Goal: Information Seeking & Learning: Learn about a topic

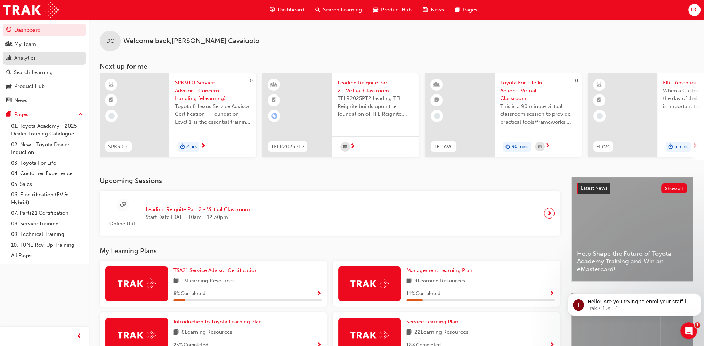
click at [32, 57] on div "Analytics" at bounding box center [25, 58] width 22 height 8
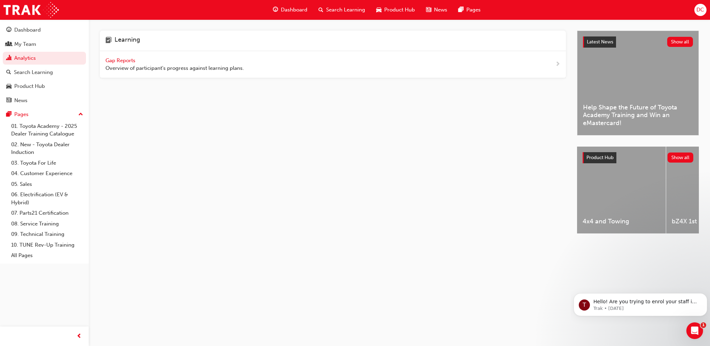
click at [116, 61] on span "Gap Reports" at bounding box center [120, 60] width 31 height 6
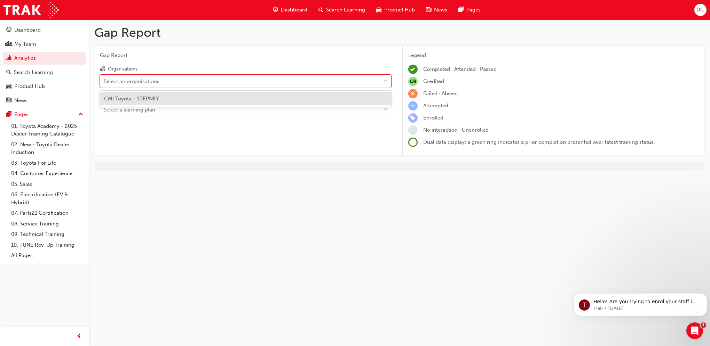
click at [146, 82] on div "Select an organisations" at bounding box center [132, 81] width 56 height 8
click at [104, 82] on input "Organisations option CMI Toyota - STEPNEY focused, 1 of 1. 1 result available. …" at bounding box center [104, 81] width 1 height 6
click at [153, 102] on span "CMI Toyota - STEPNEY" at bounding box center [131, 99] width 55 height 6
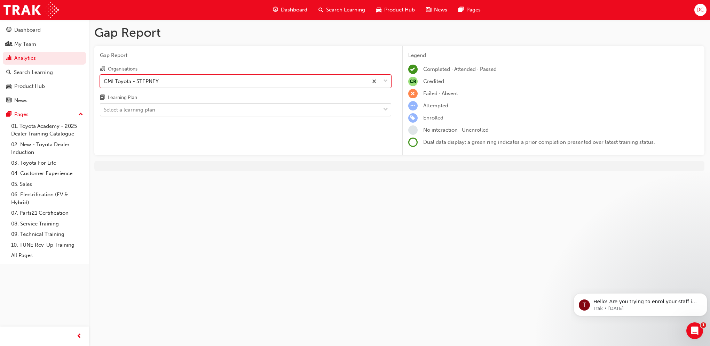
click at [159, 111] on div "Select a learning plan" at bounding box center [240, 110] width 280 height 12
click at [104, 111] on input "Learning Plan Select a learning plan" at bounding box center [104, 110] width 1 height 6
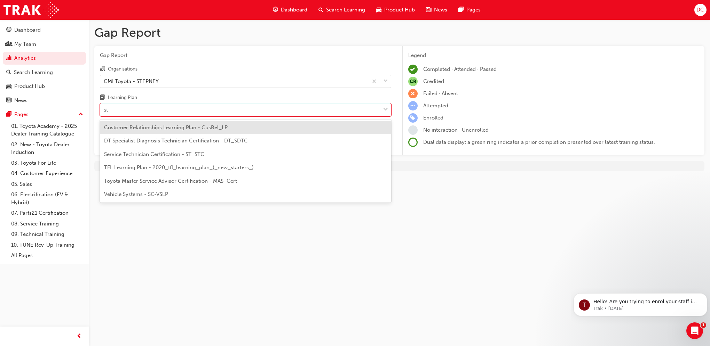
type input "stc"
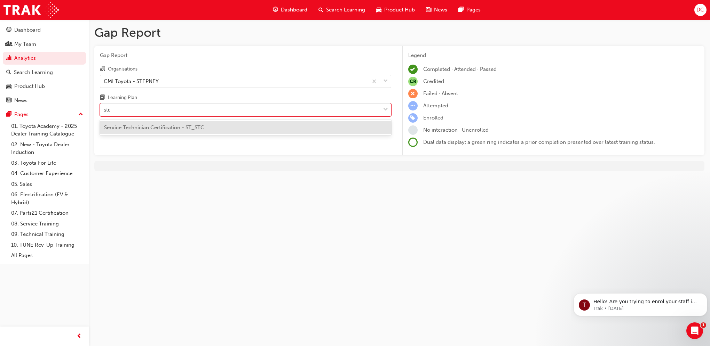
click at [246, 131] on div "Service Technician Certification - ST_STC" at bounding box center [245, 128] width 291 height 14
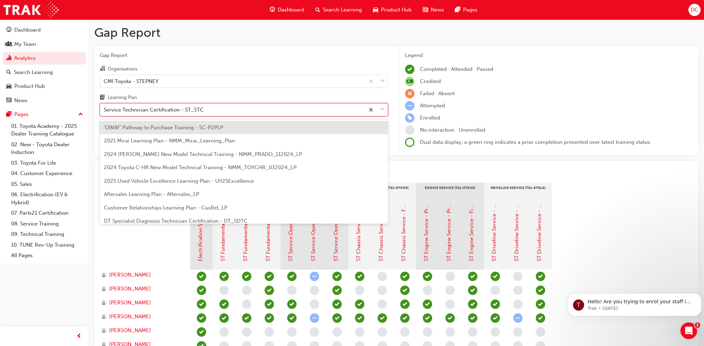
click at [383, 109] on span "down-icon" at bounding box center [382, 109] width 5 height 9
click at [104, 109] on input "Learning Plan option Service Technician Certification - ST_STC, selected. optio…" at bounding box center [104, 110] width 1 height 6
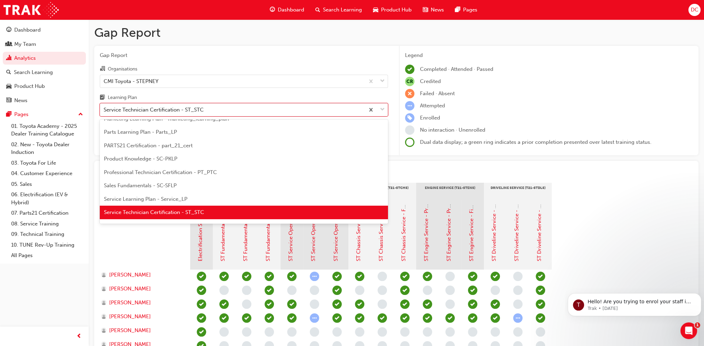
click at [378, 97] on div "Learning Plan" at bounding box center [244, 99] width 288 height 10
click at [104, 107] on input "Learning Plan option Service Technician Certification - ST_STC, selected. optio…" at bounding box center [104, 110] width 1 height 6
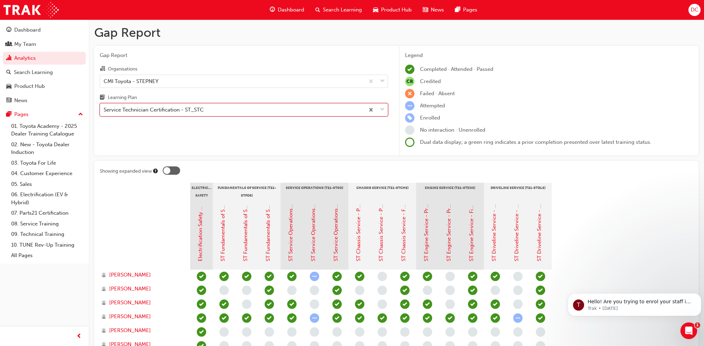
click at [382, 109] on span "down-icon" at bounding box center [382, 109] width 5 height 9
click at [104, 109] on input "Learning Plan option Service Technician Certification - ST_STC, selected. 0 res…" at bounding box center [104, 110] width 1 height 6
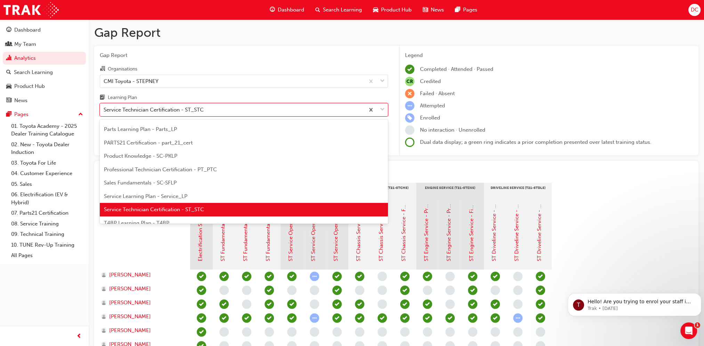
scroll to position [196, 0]
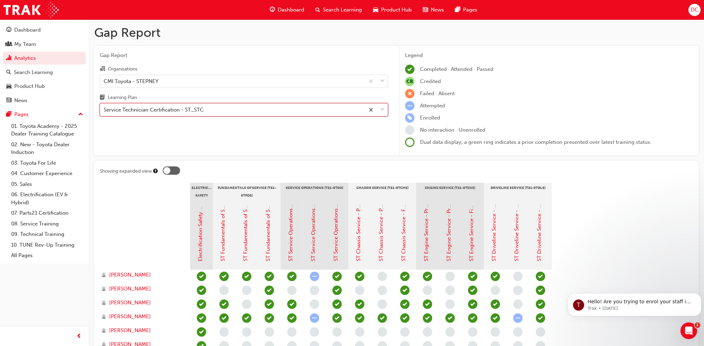
click at [257, 111] on div "Service Technician Certification - ST_STC" at bounding box center [232, 110] width 265 height 12
click at [104, 111] on input "Learning Plan option Service Technician Certification - ST_STC, selected. 0 res…" at bounding box center [104, 110] width 1 height 6
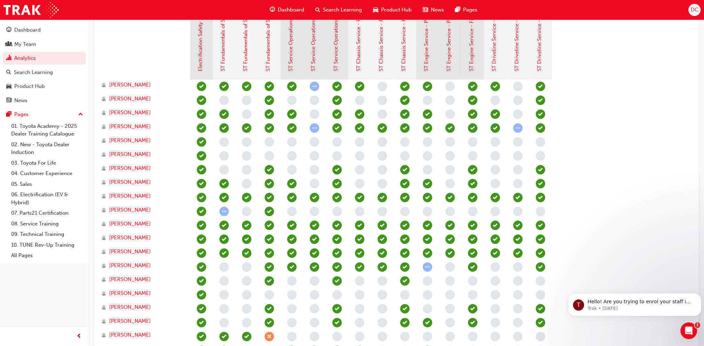
scroll to position [155, 0]
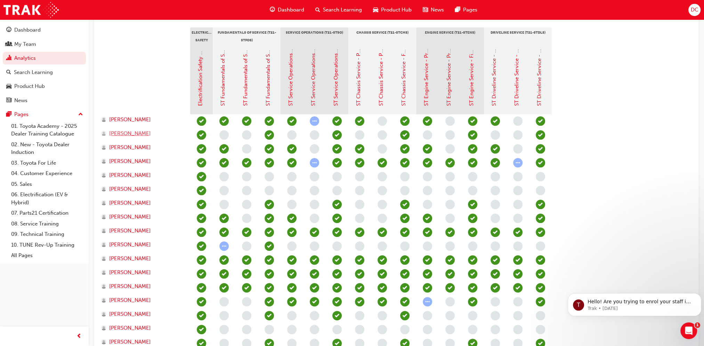
click at [128, 135] on span "Amber Ryan" at bounding box center [130, 134] width 42 height 8
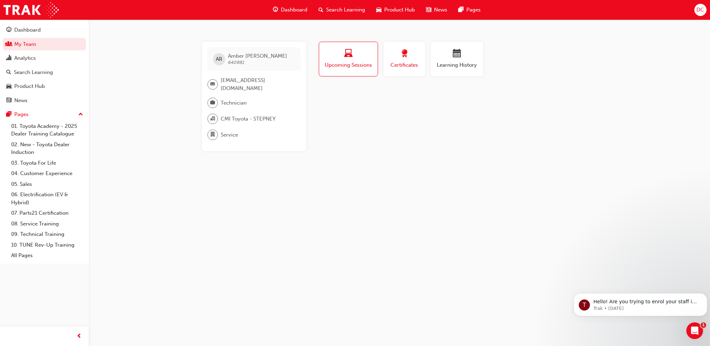
click at [396, 64] on span "Certificates" at bounding box center [404, 65] width 31 height 8
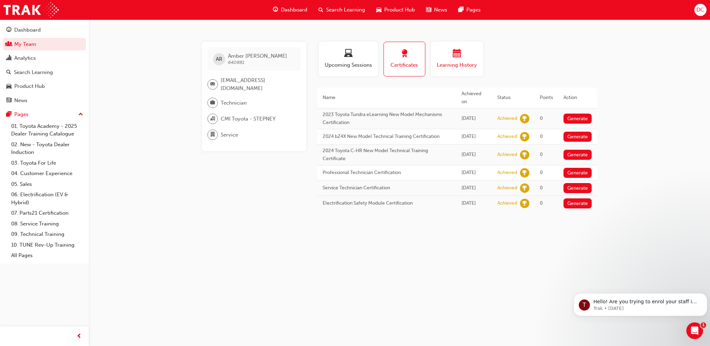
click at [456, 54] on span "calendar-icon" at bounding box center [457, 53] width 8 height 9
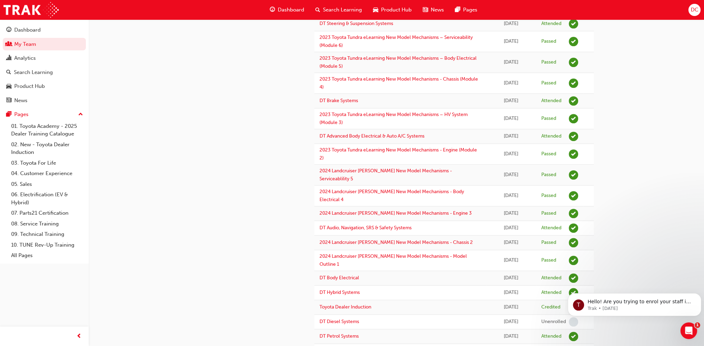
scroll to position [109, 0]
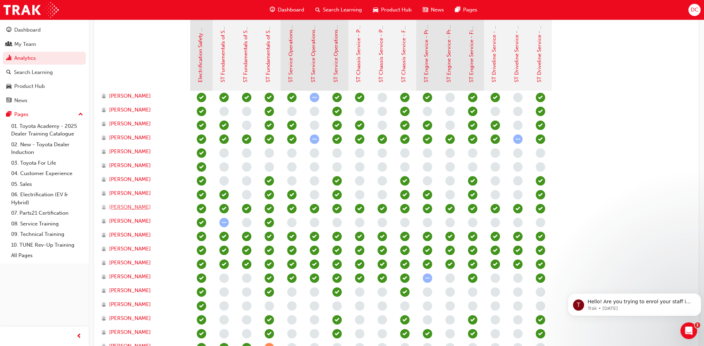
scroll to position [190, 0]
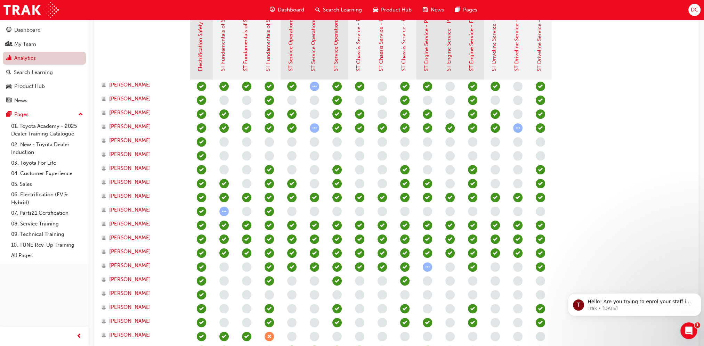
click at [19, 60] on link "Analytics" at bounding box center [44, 58] width 83 height 13
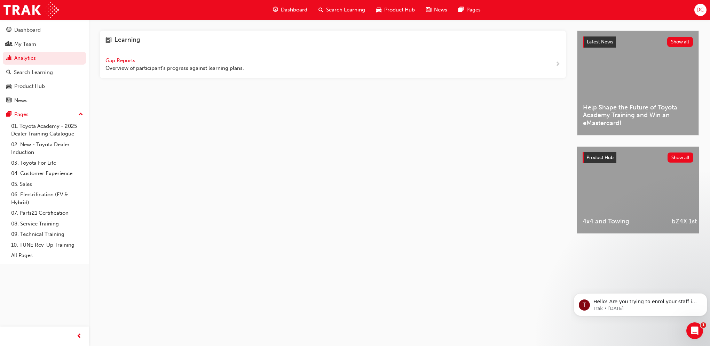
click at [120, 61] on span "Gap Reports" at bounding box center [120, 60] width 31 height 6
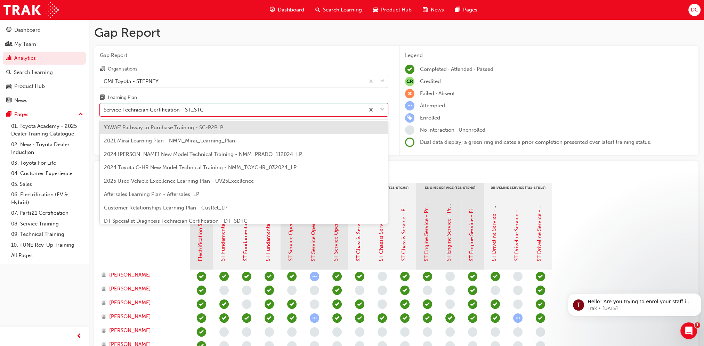
click at [157, 111] on div "Service Technician Certification - ST_STC" at bounding box center [154, 110] width 100 height 8
click at [104, 111] on input "Learning Plan option 'OWAF' Pathway to Purchase Training - SC-P2PLP focused, 1 …" at bounding box center [104, 110] width 1 height 6
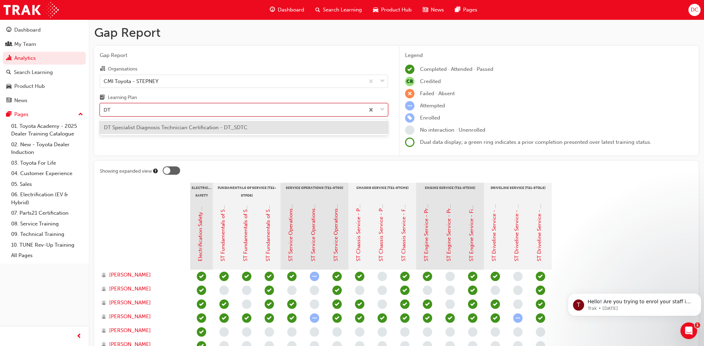
type input "DTC"
click at [146, 128] on span "DT Specialist Diagnosis Technician Certification - DT_SDTC" at bounding box center [176, 128] width 144 height 6
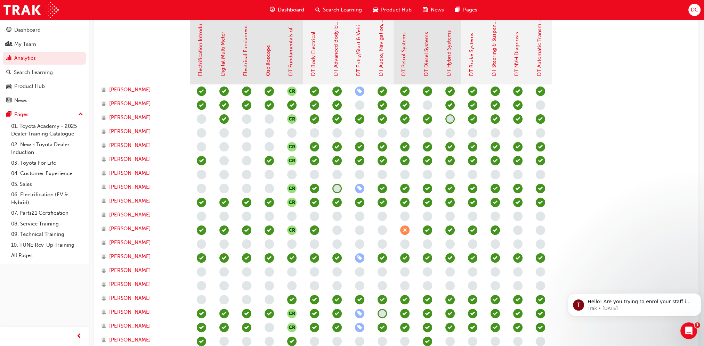
scroll to position [174, 0]
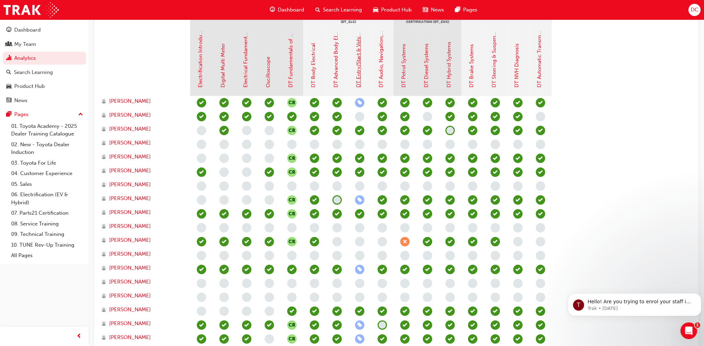
click at [359, 70] on link "DT Entry/Start & Vehicle Security Systems" at bounding box center [358, 37] width 6 height 100
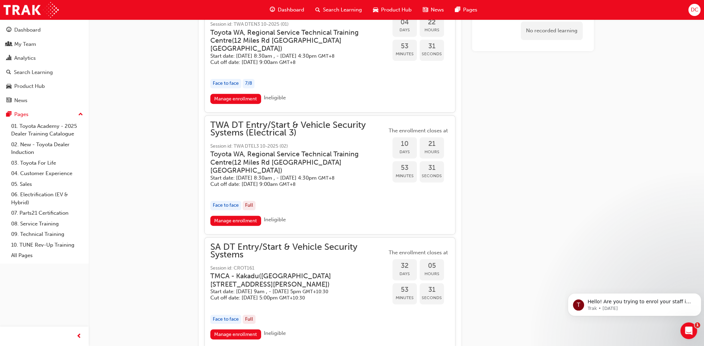
scroll to position [220, 0]
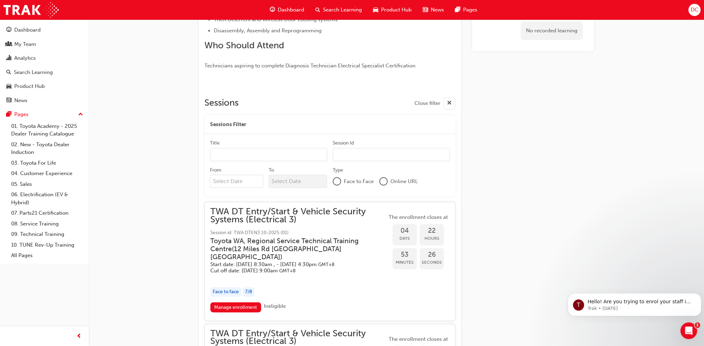
click at [280, 156] on input "Title" at bounding box center [268, 154] width 117 height 13
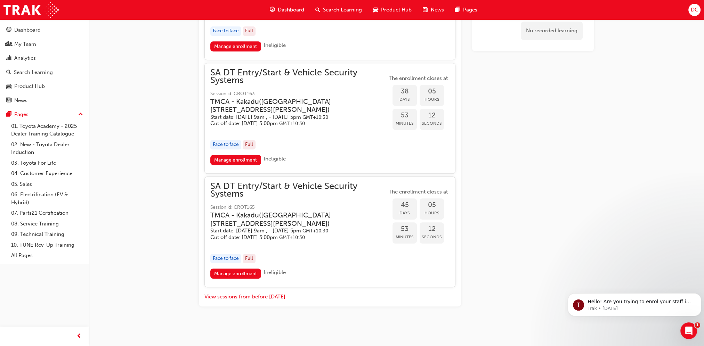
scroll to position [484, 0]
type input "SA"
click at [247, 273] on link "Manage enrollment" at bounding box center [235, 274] width 51 height 10
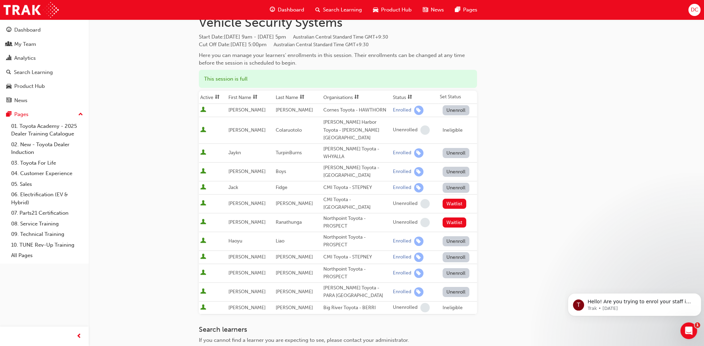
scroll to position [79, 0]
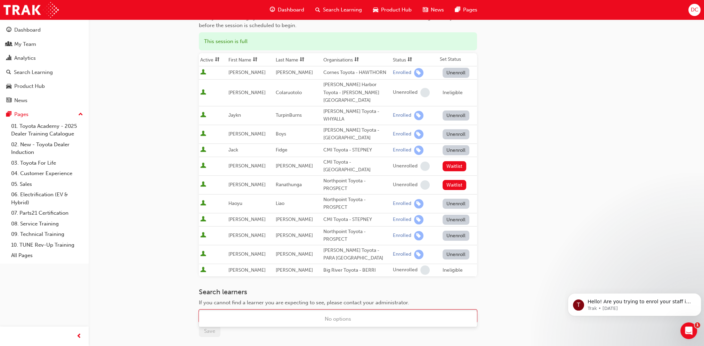
click at [224, 311] on div "Name" at bounding box center [332, 317] width 267 height 12
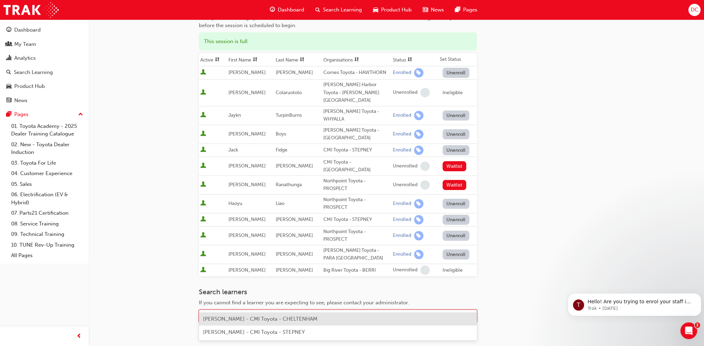
type input "r"
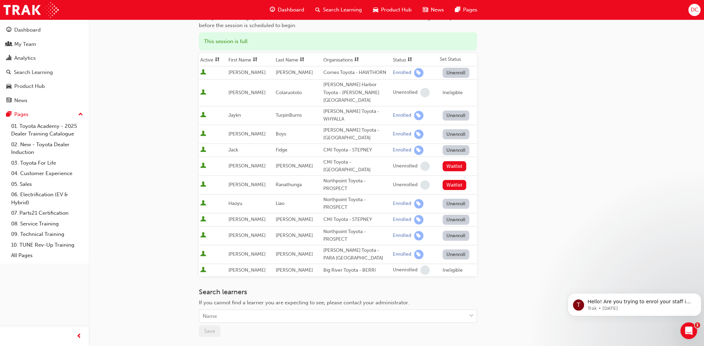
click at [552, 186] on div "Go to session detail page Manage enrollment for SA DT Entry/Start & Vehicle Sec…" at bounding box center [396, 166] width 395 height 451
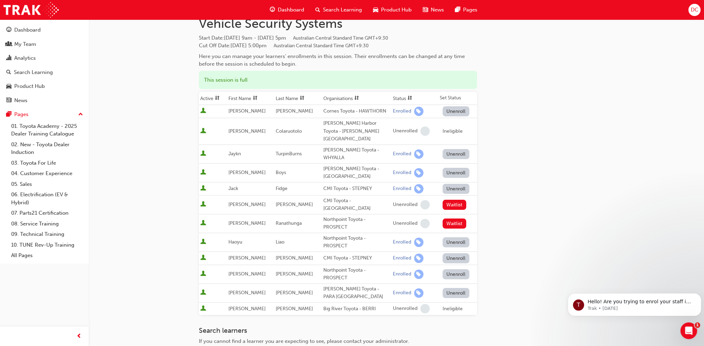
scroll to position [0, 0]
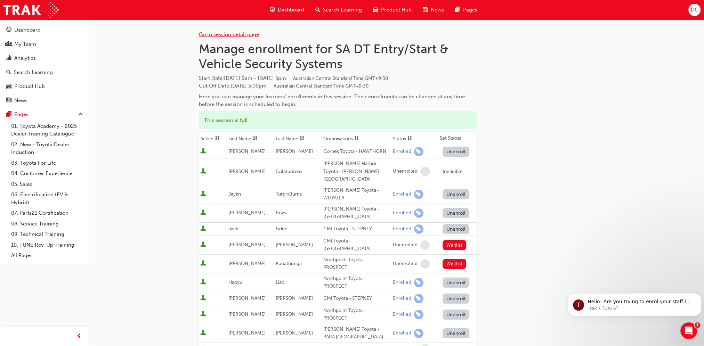
click at [244, 34] on link "Go to session detail page" at bounding box center [229, 34] width 60 height 6
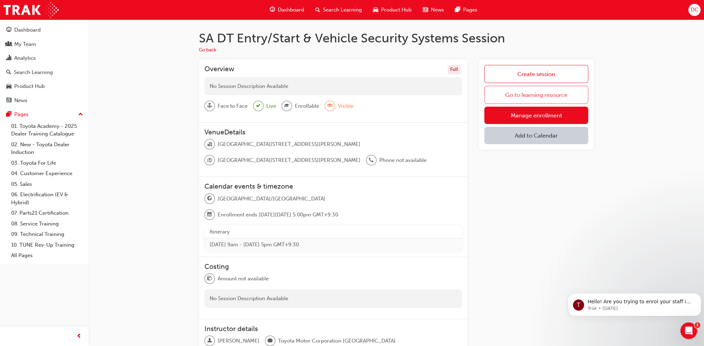
click at [558, 95] on link "Go to learning resource" at bounding box center [537, 95] width 104 height 18
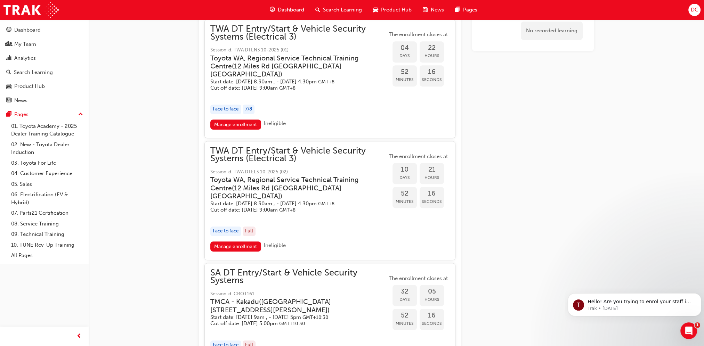
scroll to position [422, 0]
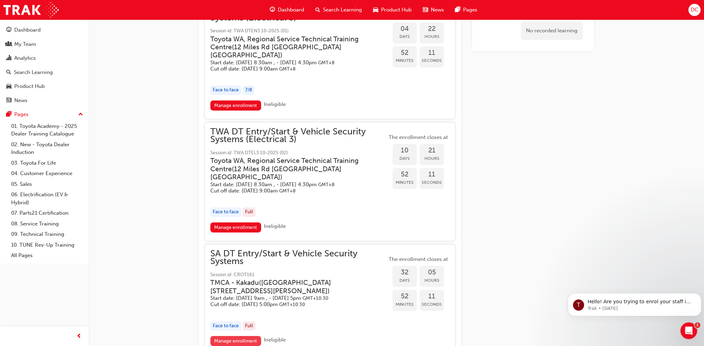
click at [249, 342] on link "Manage enrollment" at bounding box center [235, 341] width 51 height 10
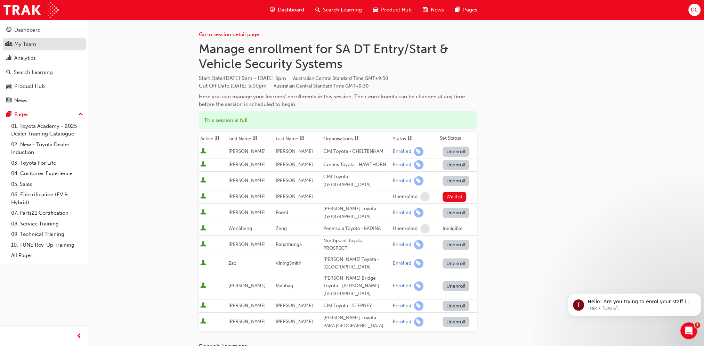
click at [29, 40] on div "My Team" at bounding box center [44, 44] width 76 height 9
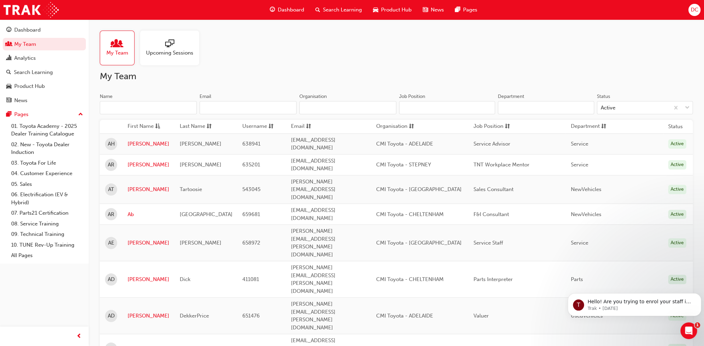
click at [163, 48] on div at bounding box center [169, 44] width 47 height 10
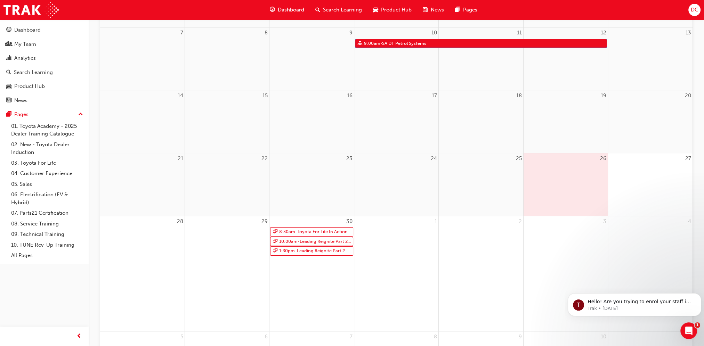
scroll to position [174, 0]
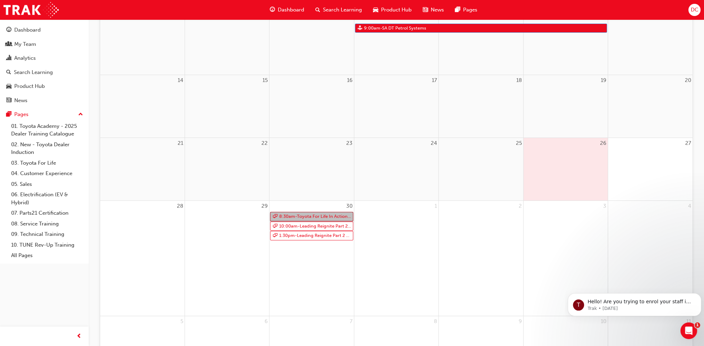
click at [339, 215] on link "8:30am - Toyota For Life In Action - Virtual Classroom" at bounding box center [311, 216] width 83 height 9
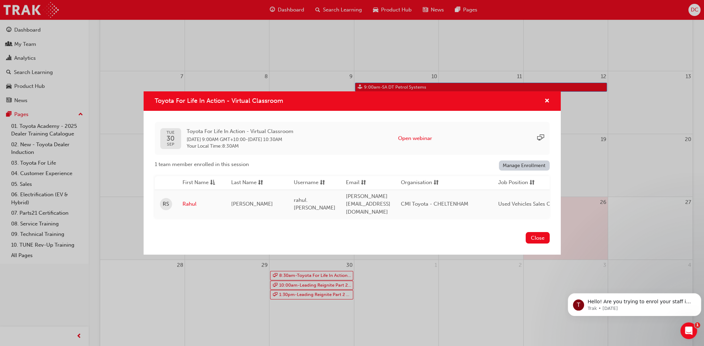
scroll to position [102, 0]
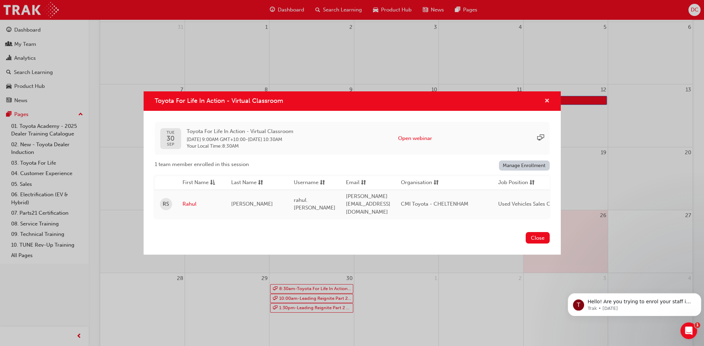
click at [546, 102] on span "cross-icon" at bounding box center [547, 101] width 5 height 6
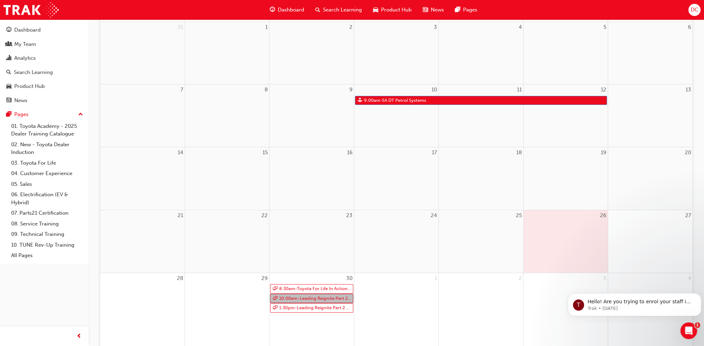
click at [317, 296] on link "10:00am - Leading Reignite Part 2 - Virtual Classroom" at bounding box center [311, 298] width 83 height 9
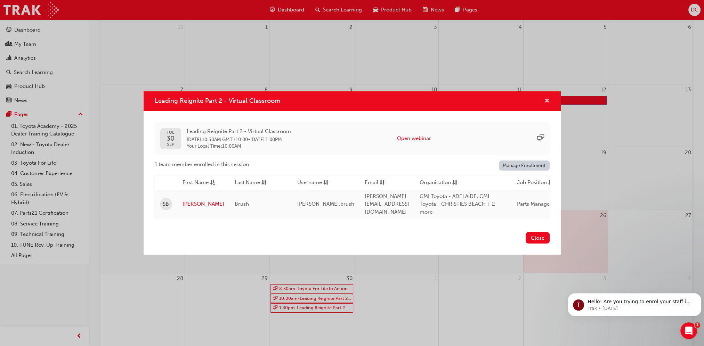
click at [548, 98] on span "cross-icon" at bounding box center [547, 101] width 5 height 6
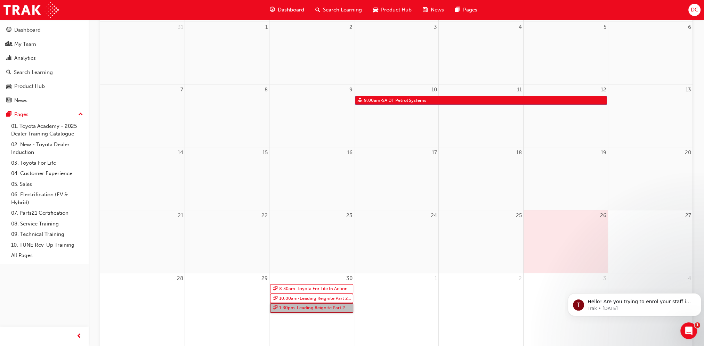
click at [312, 309] on link "1:30pm - Leading Reignite Part 2 - Virtual Classroom" at bounding box center [311, 308] width 83 height 9
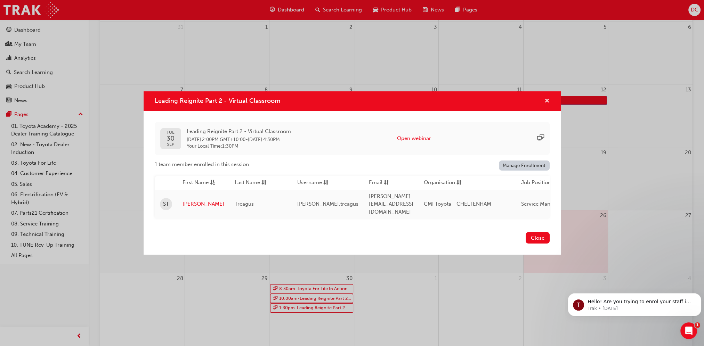
click at [547, 105] on span "cross-icon" at bounding box center [547, 101] width 5 height 6
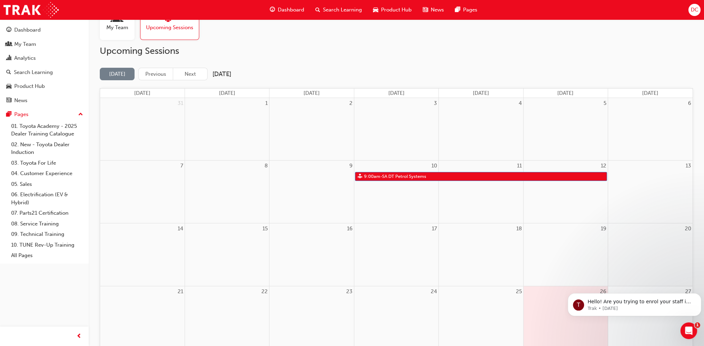
scroll to position [0, 0]
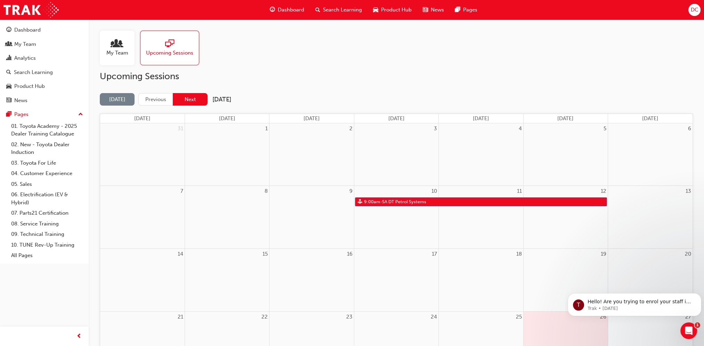
click at [191, 98] on button "Next" at bounding box center [190, 99] width 35 height 13
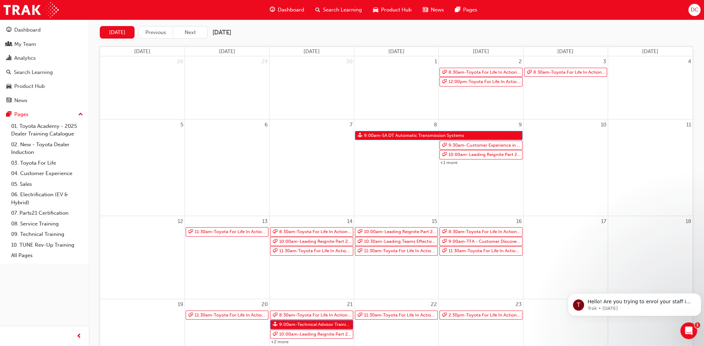
scroll to position [70, 0]
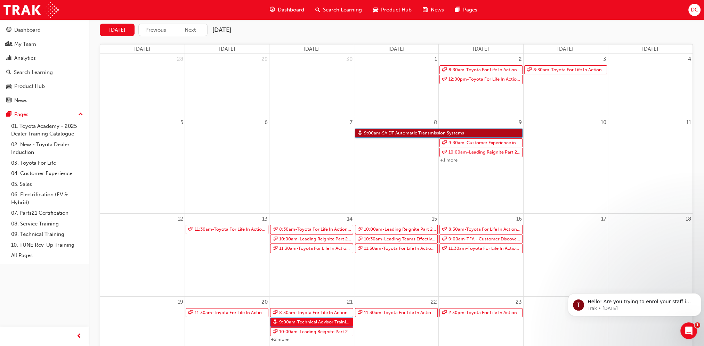
click at [387, 131] on link "9:00am - SA DT Automatic Transmission Systems" at bounding box center [439, 133] width 168 height 9
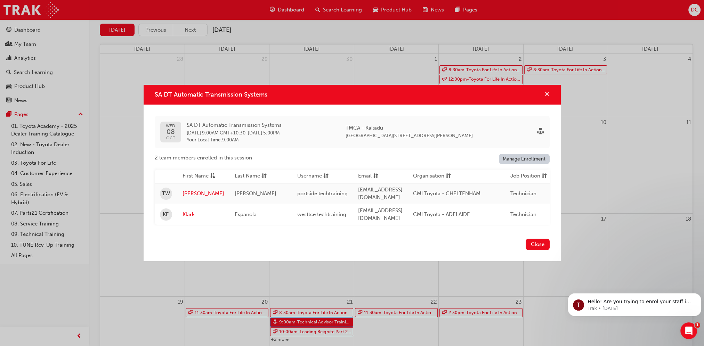
click at [549, 95] on span "cross-icon" at bounding box center [547, 95] width 5 height 6
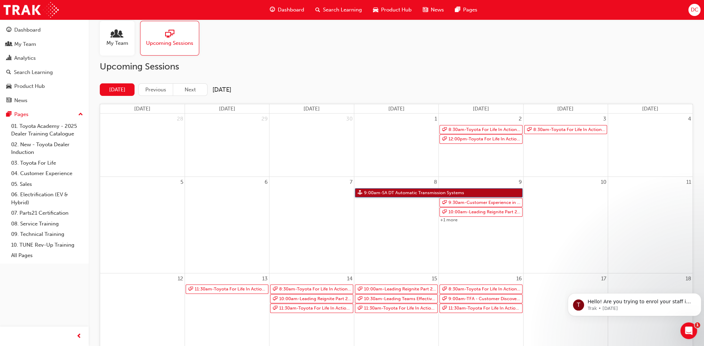
scroll to position [0, 0]
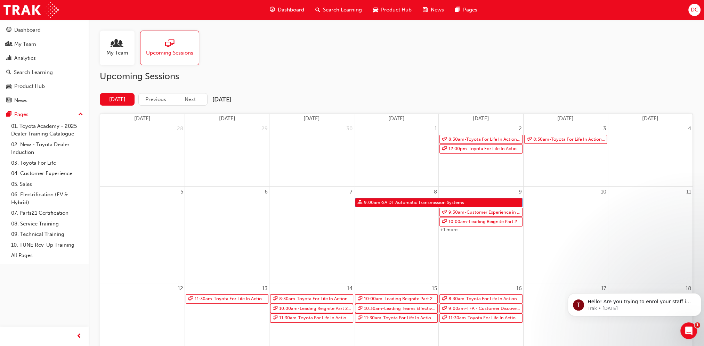
click at [130, 49] on div "My Team" at bounding box center [117, 48] width 35 height 35
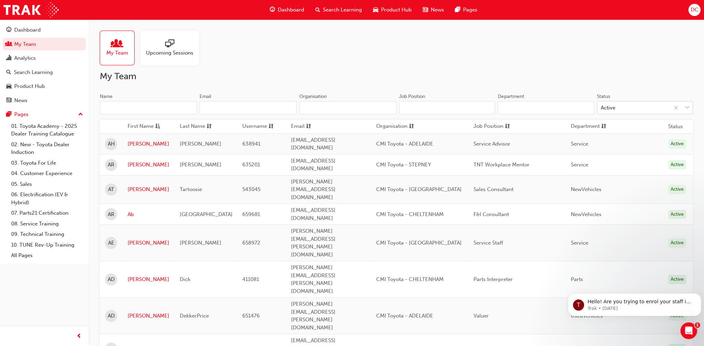
click at [688, 105] on span "down-icon" at bounding box center [687, 108] width 5 height 9
click at [602, 105] on input "Status Active" at bounding box center [601, 108] width 1 height 6
click at [688, 105] on span "down-icon" at bounding box center [687, 108] width 5 height 9
click at [602, 105] on input "Status 0 results available. Select is focused ,type to refine list, press Down …" at bounding box center [601, 108] width 1 height 6
click at [192, 56] on span "Upcoming Sessions" at bounding box center [169, 53] width 47 height 8
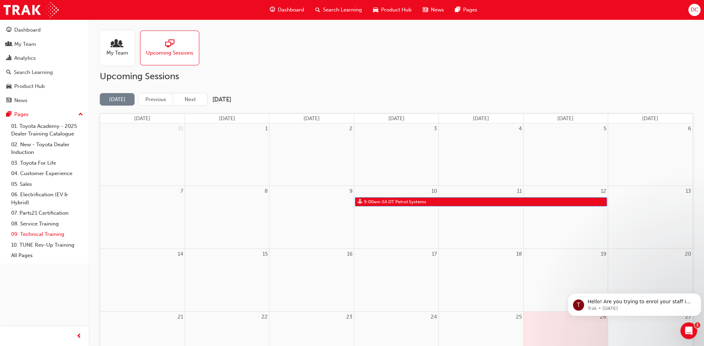
click at [37, 235] on link "09. Technical Training" at bounding box center [47, 234] width 78 height 11
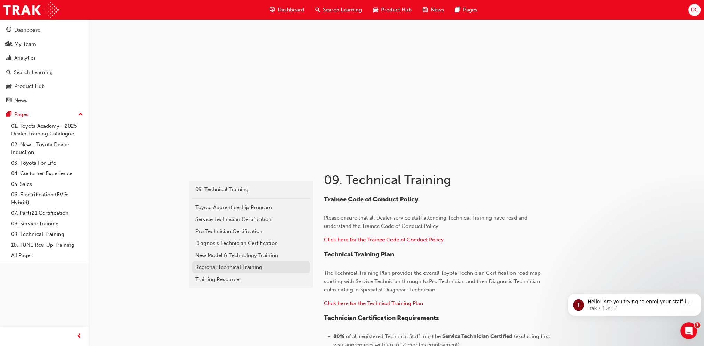
click at [238, 269] on div "Regional Technical Training" at bounding box center [250, 268] width 111 height 8
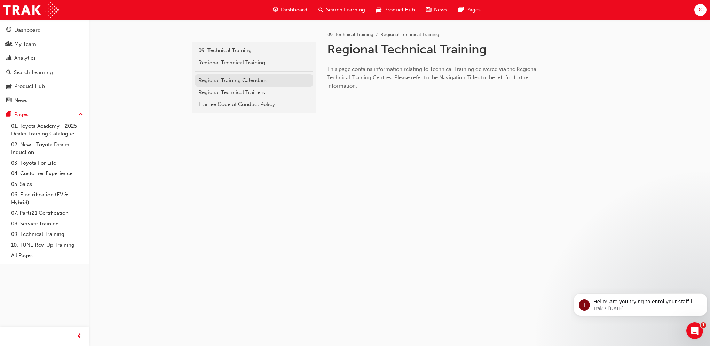
click at [243, 81] on div "Regional Training Calendars" at bounding box center [253, 81] width 111 height 8
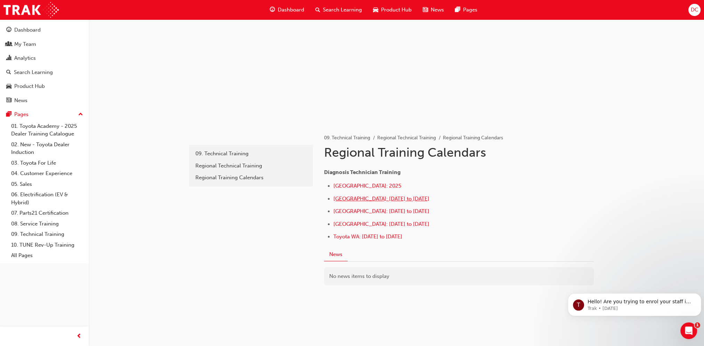
scroll to position [36, 0]
click at [357, 224] on span "Central Region: May to December 2025" at bounding box center [382, 224] width 96 height 6
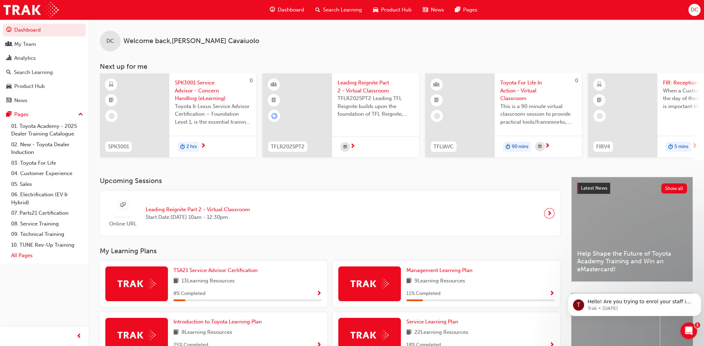
click at [27, 257] on link "All Pages" at bounding box center [47, 255] width 78 height 11
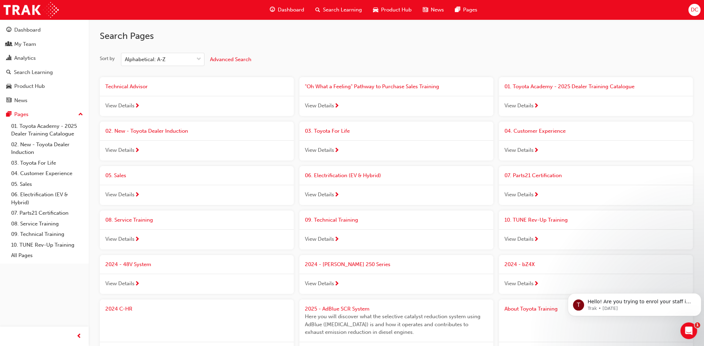
click at [323, 9] on span "Search Learning" at bounding box center [342, 10] width 39 height 8
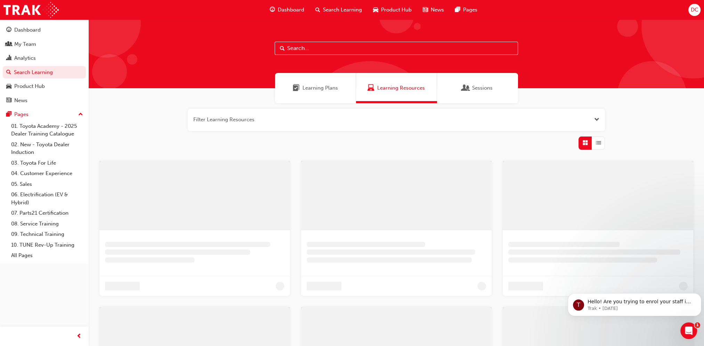
click at [306, 54] on input "text" at bounding box center [396, 48] width 243 height 13
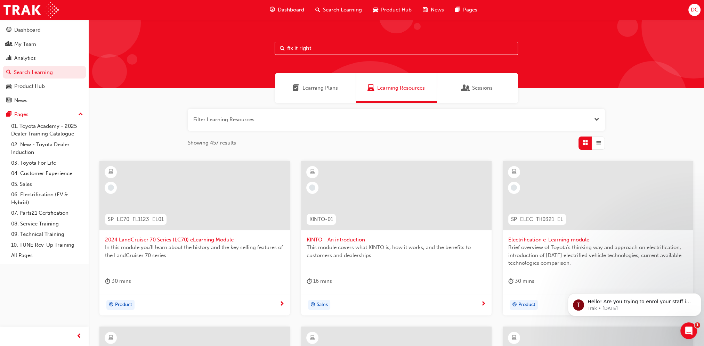
type input "fix it right"
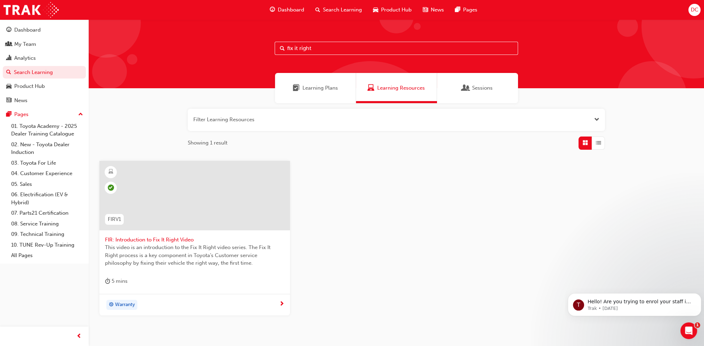
click at [149, 259] on span "This video is an introduction to the Fix It Right video series. The Fix It Righ…" at bounding box center [194, 256] width 179 height 24
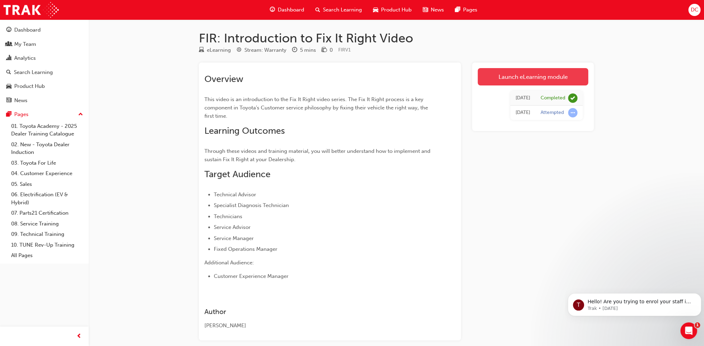
click at [517, 78] on link "Launch eLearning module" at bounding box center [533, 76] width 111 height 17
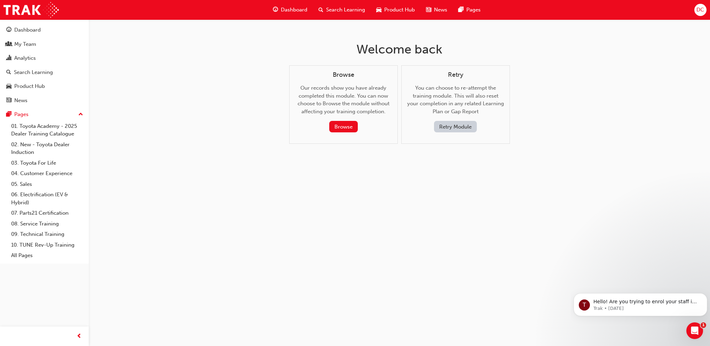
click at [462, 129] on button "Retry Module" at bounding box center [455, 126] width 43 height 11
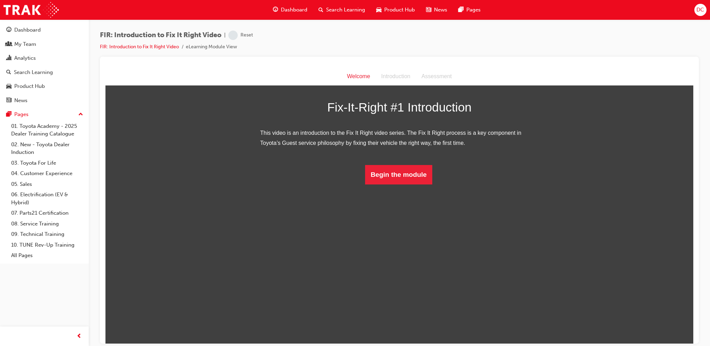
scroll to position [17, 0]
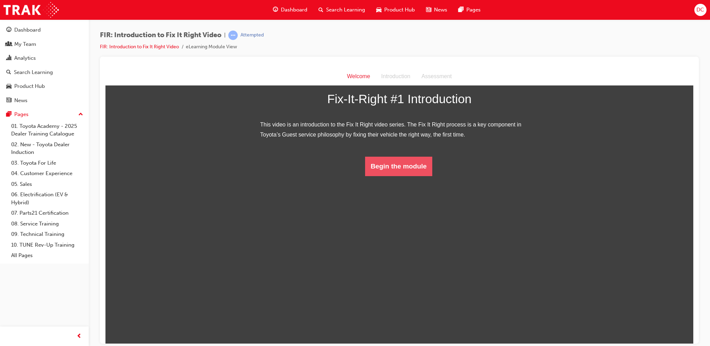
click at [399, 176] on button "Begin the module" at bounding box center [398, 166] width 67 height 19
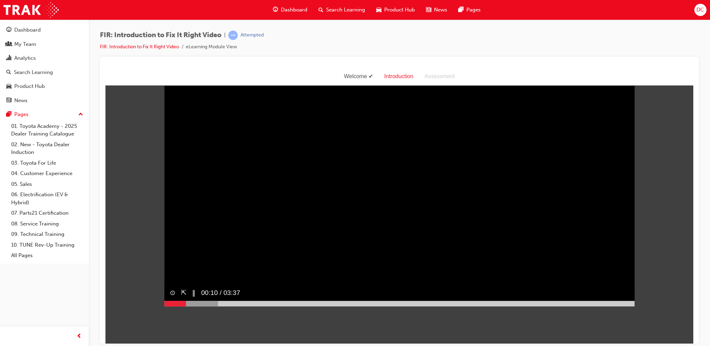
click at [523, 121] on video "Sorry, your browser does not support embedded videos. Download Instead" at bounding box center [399, 188] width 470 height 235
click at [192, 298] on button "▶︎" at bounding box center [194, 293] width 5 height 10
click at [192, 298] on button "‖" at bounding box center [193, 293] width 3 height 10
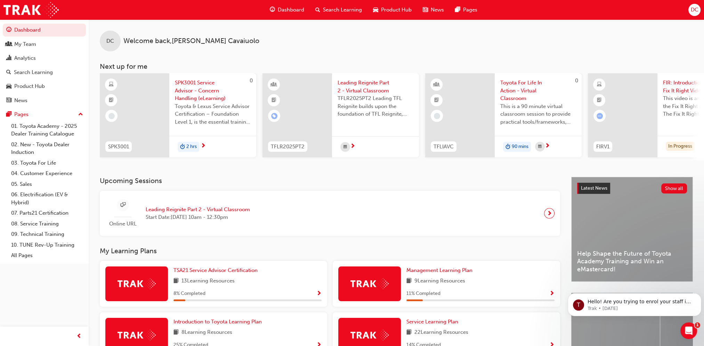
click at [323, 10] on span "Search Learning" at bounding box center [342, 10] width 39 height 8
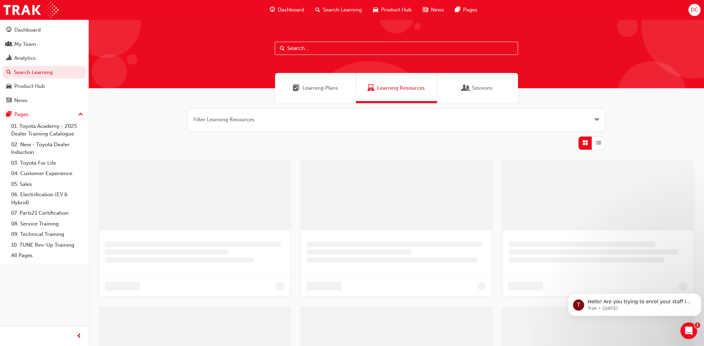
click at [305, 49] on input "text" at bounding box center [396, 48] width 243 height 13
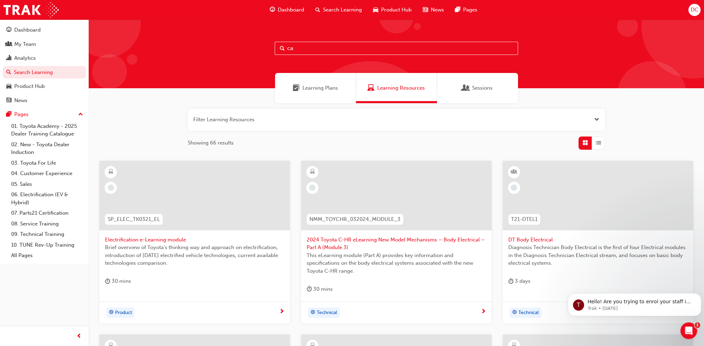
type input "c"
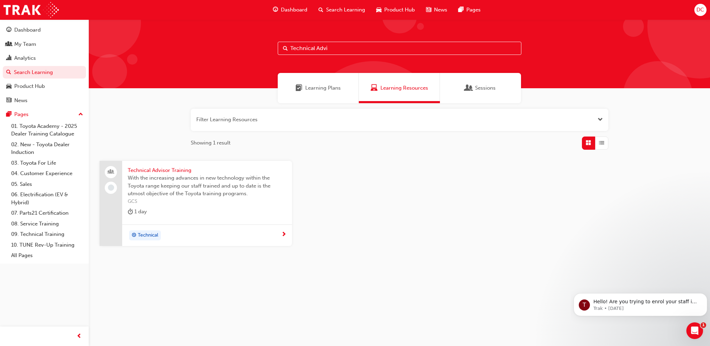
type input "Technical Advi"
click at [158, 168] on span "Technical Advisor Training" at bounding box center [207, 171] width 159 height 8
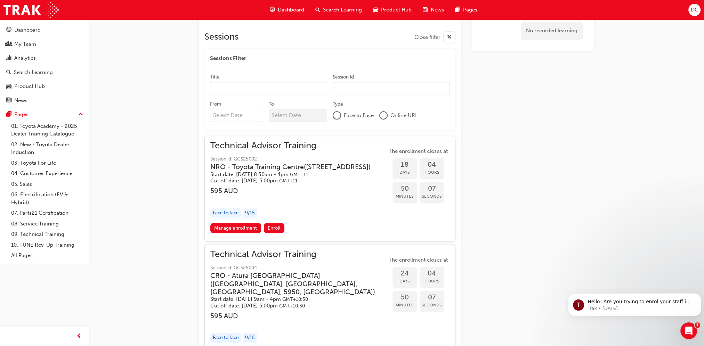
scroll to position [432, 0]
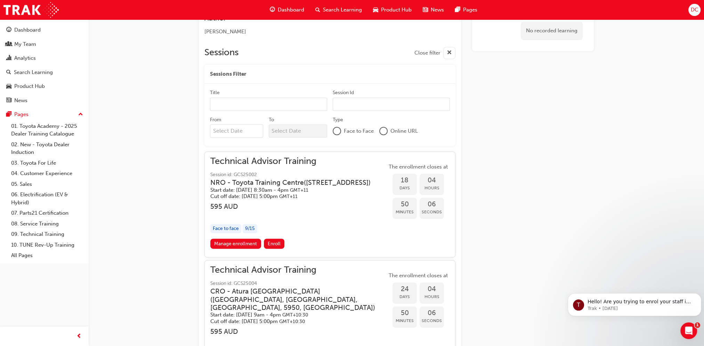
click at [251, 106] on input "Title" at bounding box center [268, 104] width 117 height 13
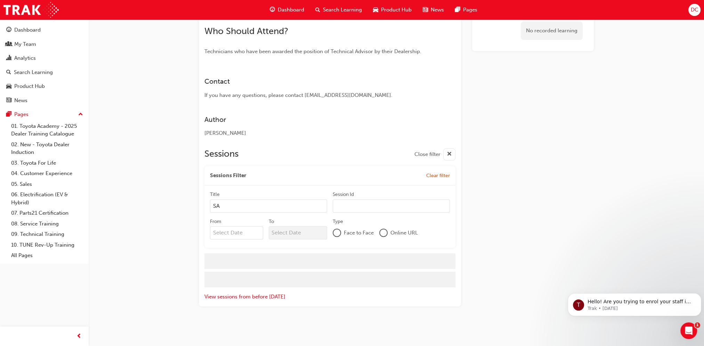
scroll to position [311, 0]
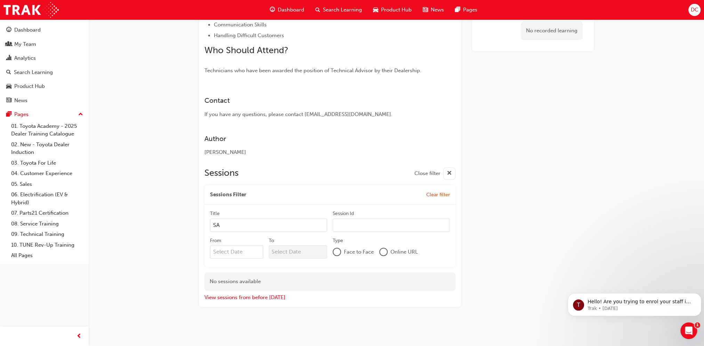
type input "S"
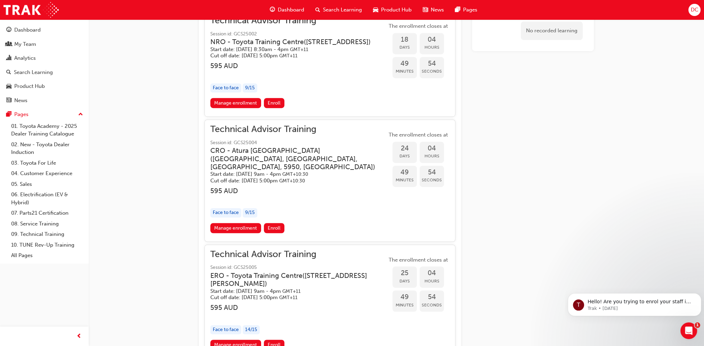
scroll to position [572, 0]
click at [244, 228] on link "Manage enrollment" at bounding box center [235, 229] width 51 height 10
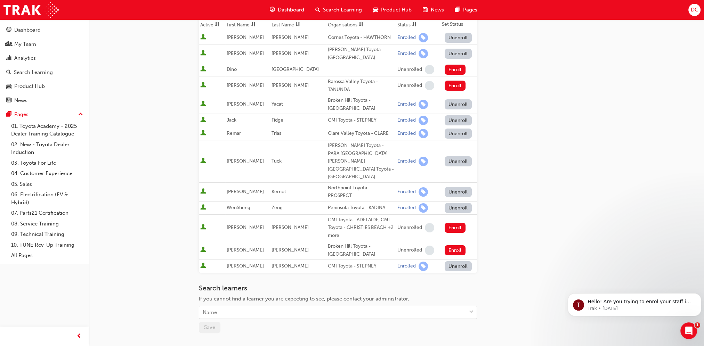
scroll to position [139, 0]
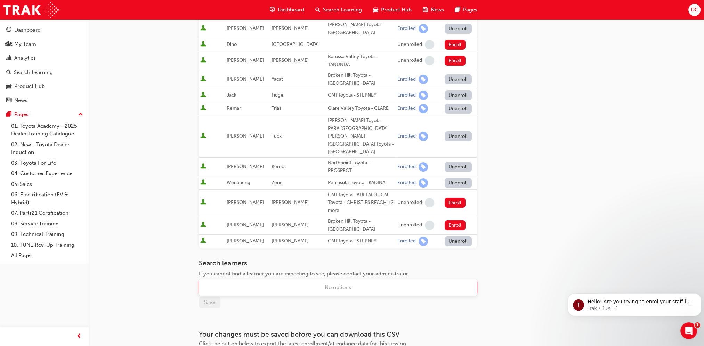
click at [223, 282] on div "Name" at bounding box center [332, 288] width 267 height 12
type input "amber"
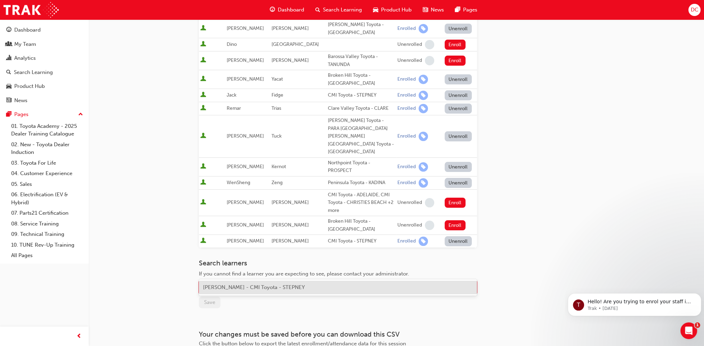
click at [232, 288] on span "Amber Ryan - CMI Toyota - STEPNEY" at bounding box center [254, 288] width 102 height 6
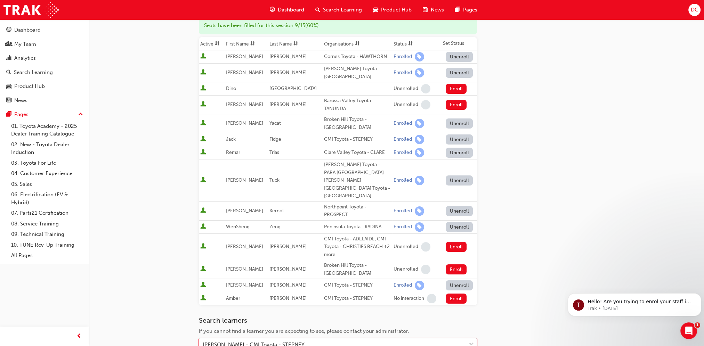
scroll to position [190, 0]
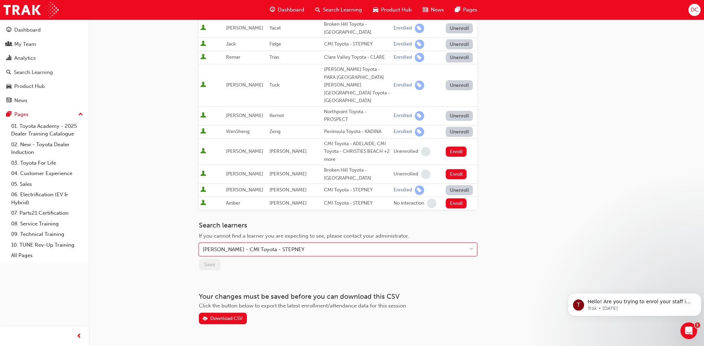
click at [587, 160] on div "Go to session detail page Manage enrollment for Technical Advisor Training Star…" at bounding box center [396, 76] width 395 height 495
click at [30, 46] on div "My Team" at bounding box center [25, 44] width 22 height 8
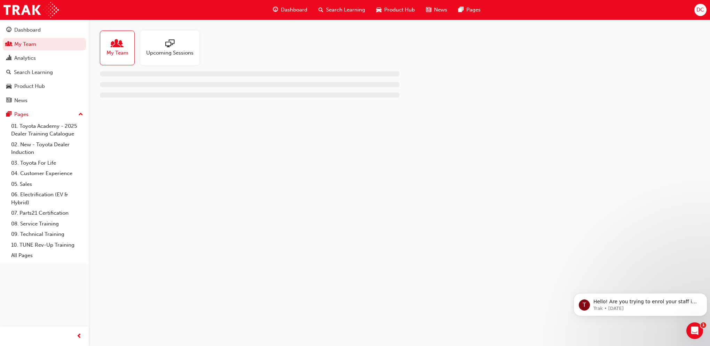
click at [117, 52] on span "My Team" at bounding box center [117, 53] width 22 height 8
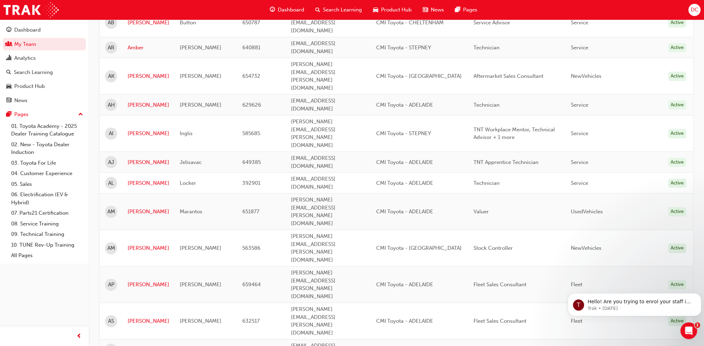
scroll to position [557, 0]
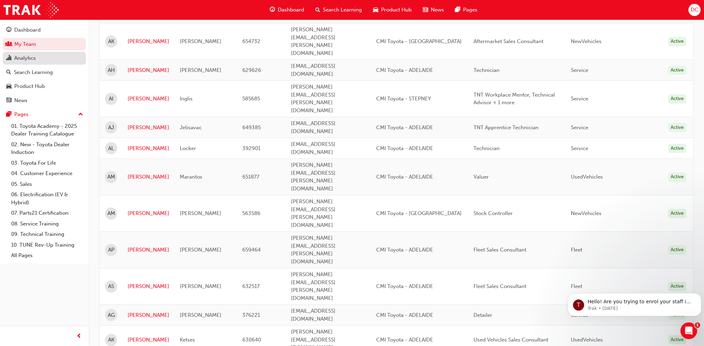
click at [23, 59] on div "Analytics" at bounding box center [25, 58] width 22 height 8
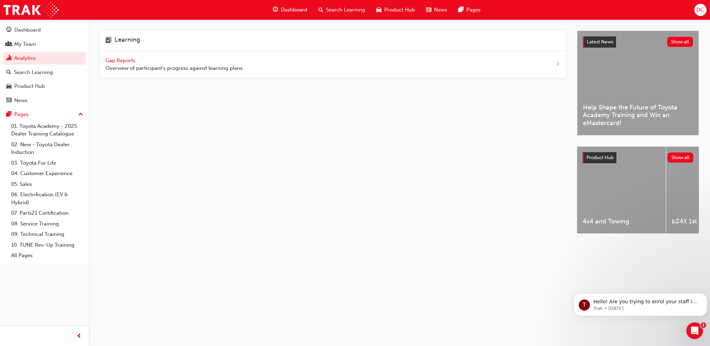
click at [128, 60] on span "Gap Reports" at bounding box center [120, 60] width 31 height 6
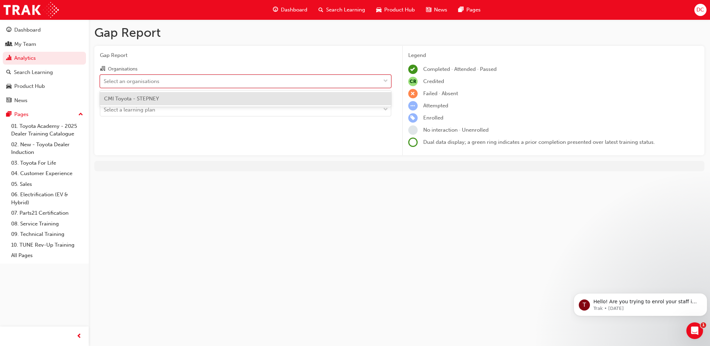
click at [149, 83] on div "Select an organisations" at bounding box center [132, 81] width 56 height 8
click at [104, 83] on input "Organisations option CMI Toyota - STEPNEY focused, 1 of 1. 1 result available. …" at bounding box center [104, 81] width 1 height 6
click at [145, 99] on span "CMI Toyota - STEPNEY" at bounding box center [131, 99] width 55 height 6
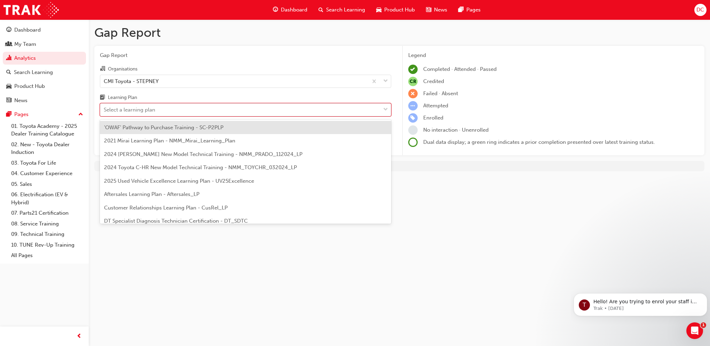
click at [141, 113] on div "Select a learning plan" at bounding box center [129, 110] width 51 height 8
click at [104, 113] on input "Learning Plan option 'OWAF' Pathway to Purchase Training - SC-P2PLP focused, 1 …" at bounding box center [104, 110] width 1 height 6
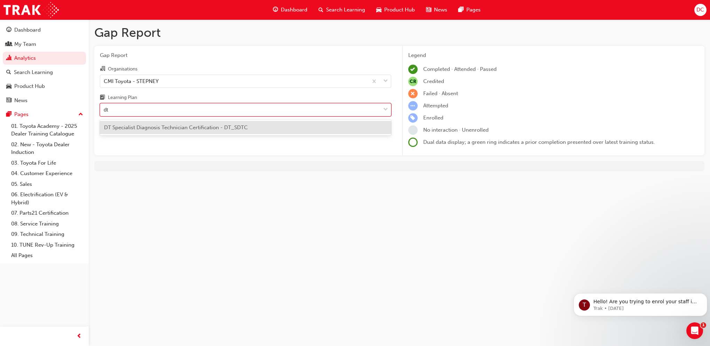
type input "dtc"
click at [164, 126] on span "DT Specialist Diagnosis Technician Certification - DT_SDTC" at bounding box center [176, 128] width 144 height 6
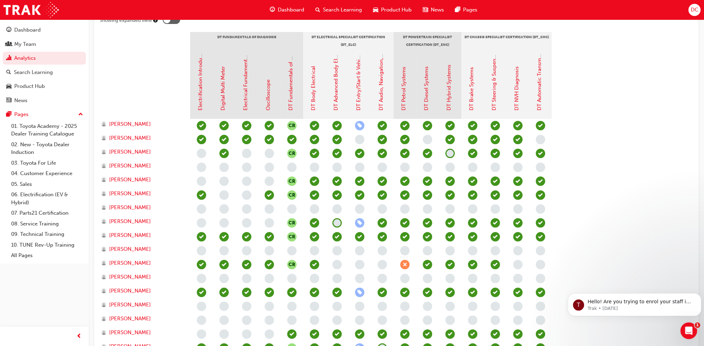
scroll to position [139, 0]
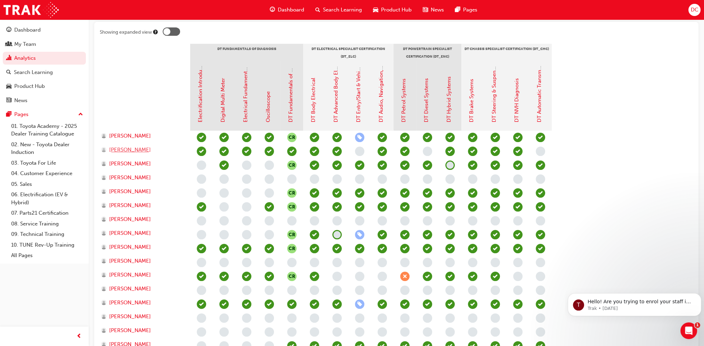
click at [127, 149] on span "Amber Ryan" at bounding box center [130, 150] width 42 height 8
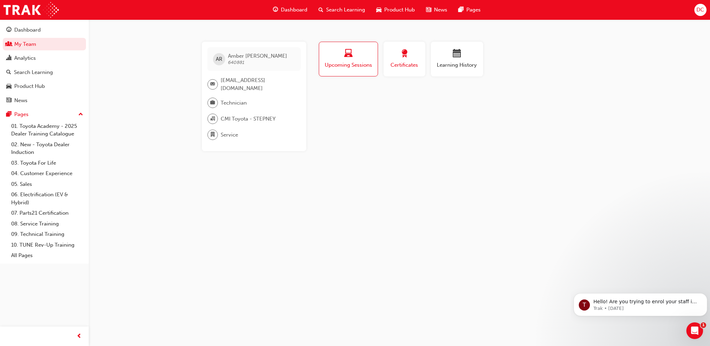
click at [407, 66] on span "Certificates" at bounding box center [404, 65] width 31 height 8
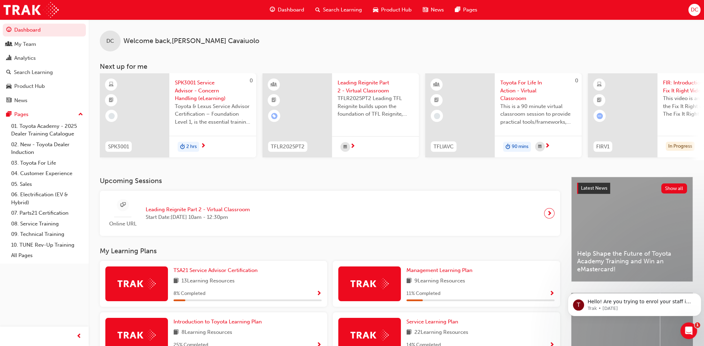
click at [344, 11] on span "Search Learning" at bounding box center [342, 10] width 39 height 8
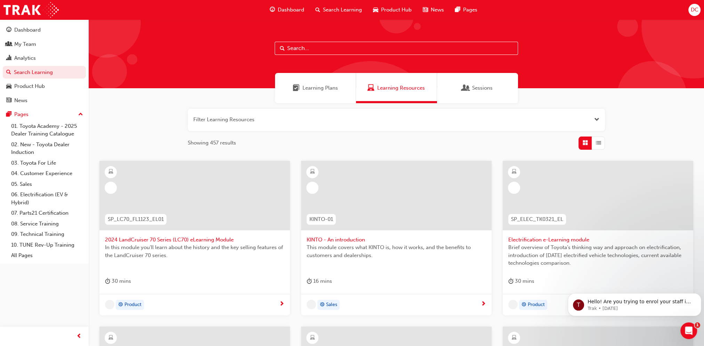
click at [317, 50] on input "text" at bounding box center [396, 48] width 243 height 13
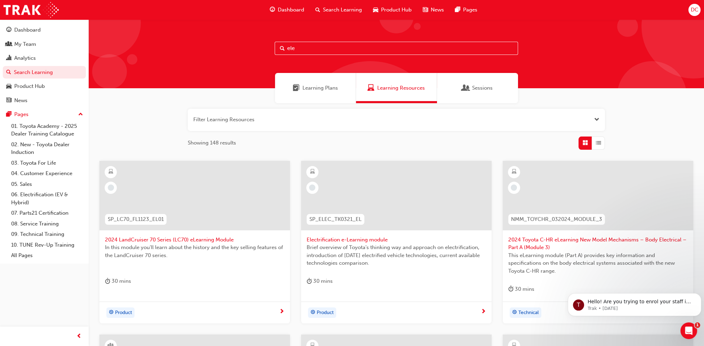
type input "ele"
click at [346, 220] on span "SP_ELEC_TK0321_EL" at bounding box center [336, 220] width 52 height 8
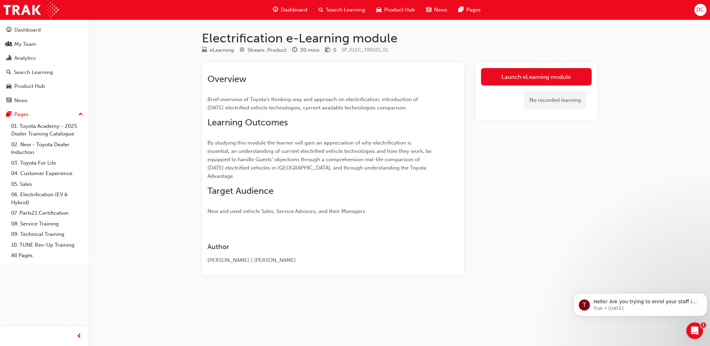
click at [337, 8] on span "Search Learning" at bounding box center [345, 10] width 39 height 8
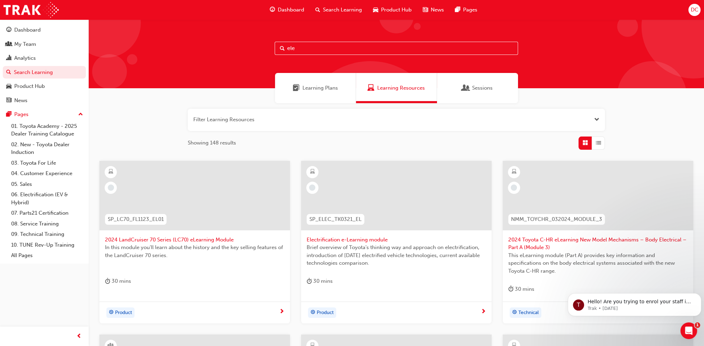
drag, startPoint x: 320, startPoint y: 52, endPoint x: 268, endPoint y: 52, distance: 51.8
click at [268, 52] on div "ele" at bounding box center [397, 53] width 616 height 69
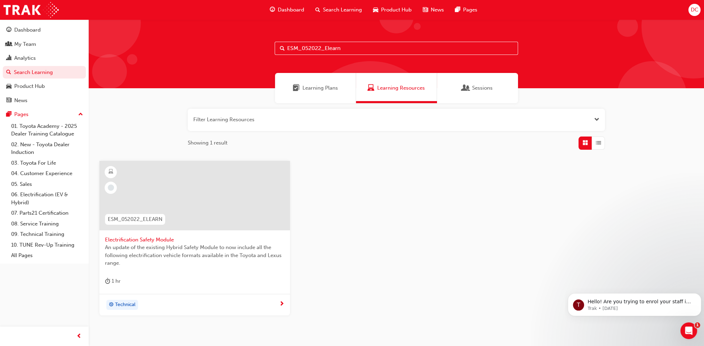
type input "ESM_052022_Elearn"
click at [135, 239] on span "Electrification Safety Module" at bounding box center [194, 240] width 179 height 8
